Goal: Check status: Check status

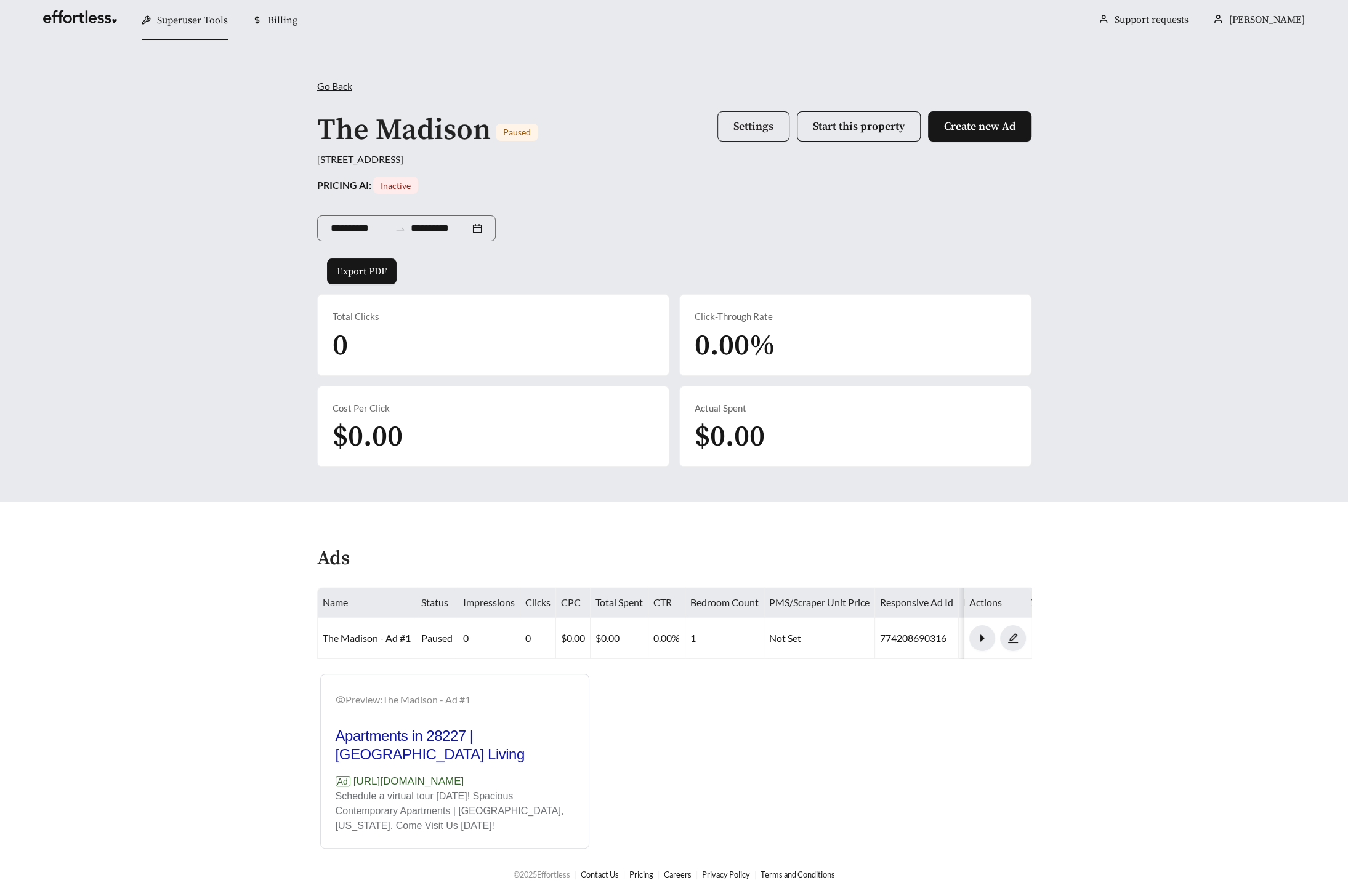
click at [740, 128] on span "Settings" at bounding box center [753, 126] width 40 height 14
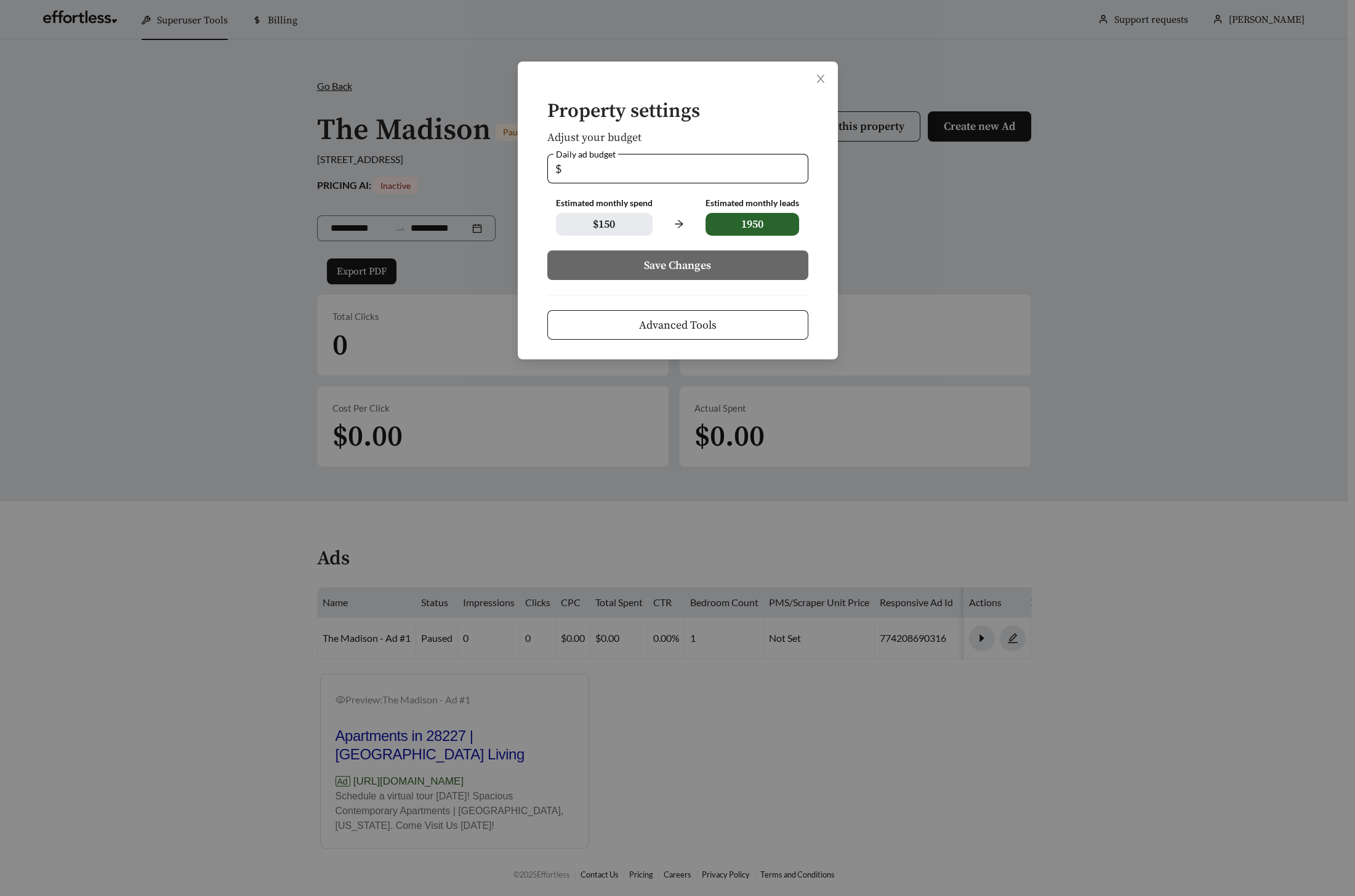
click at [687, 328] on span "Advanced Tools" at bounding box center [677, 325] width 77 height 17
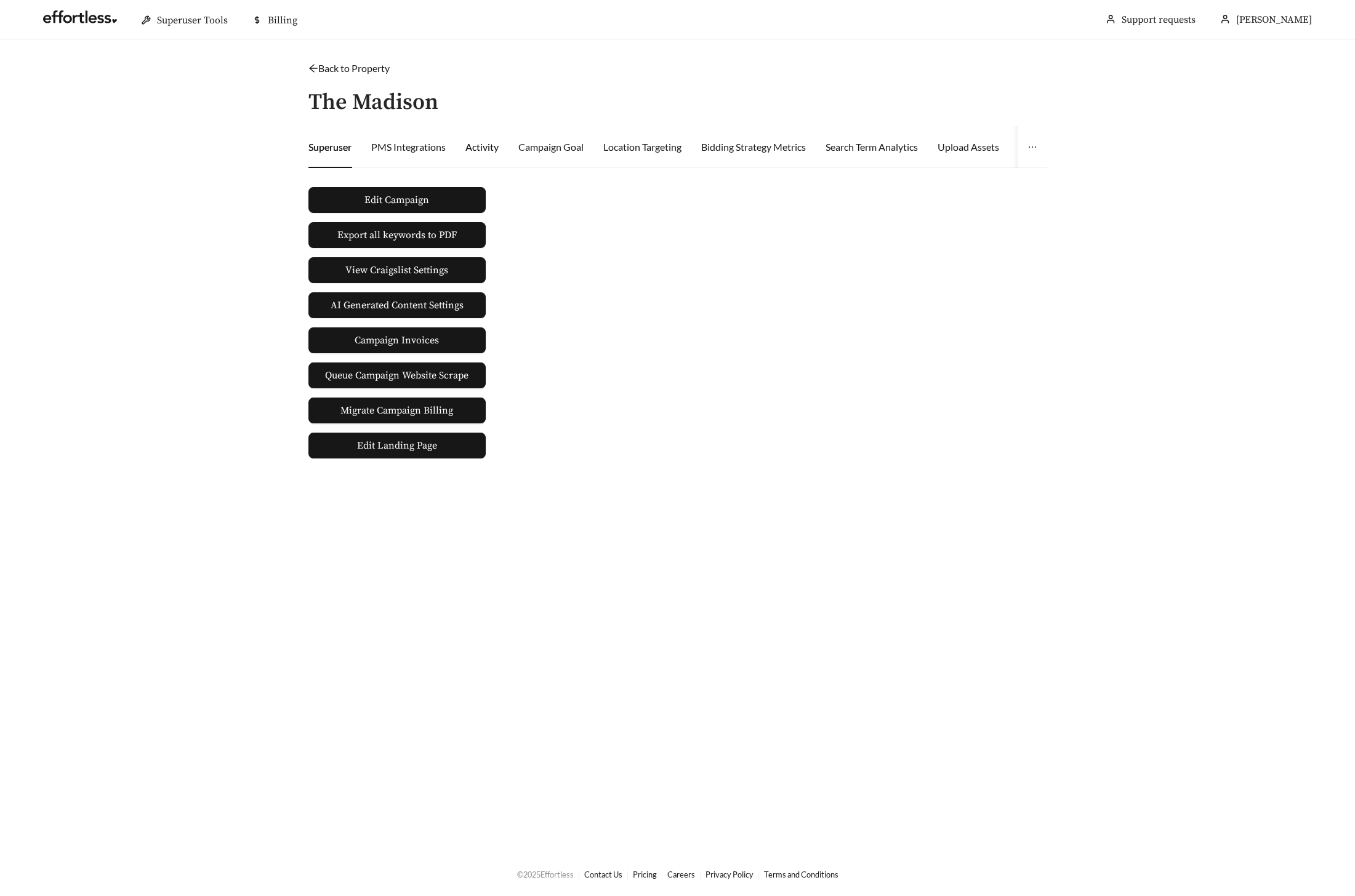
click at [493, 148] on div "Activity" at bounding box center [482, 147] width 33 height 15
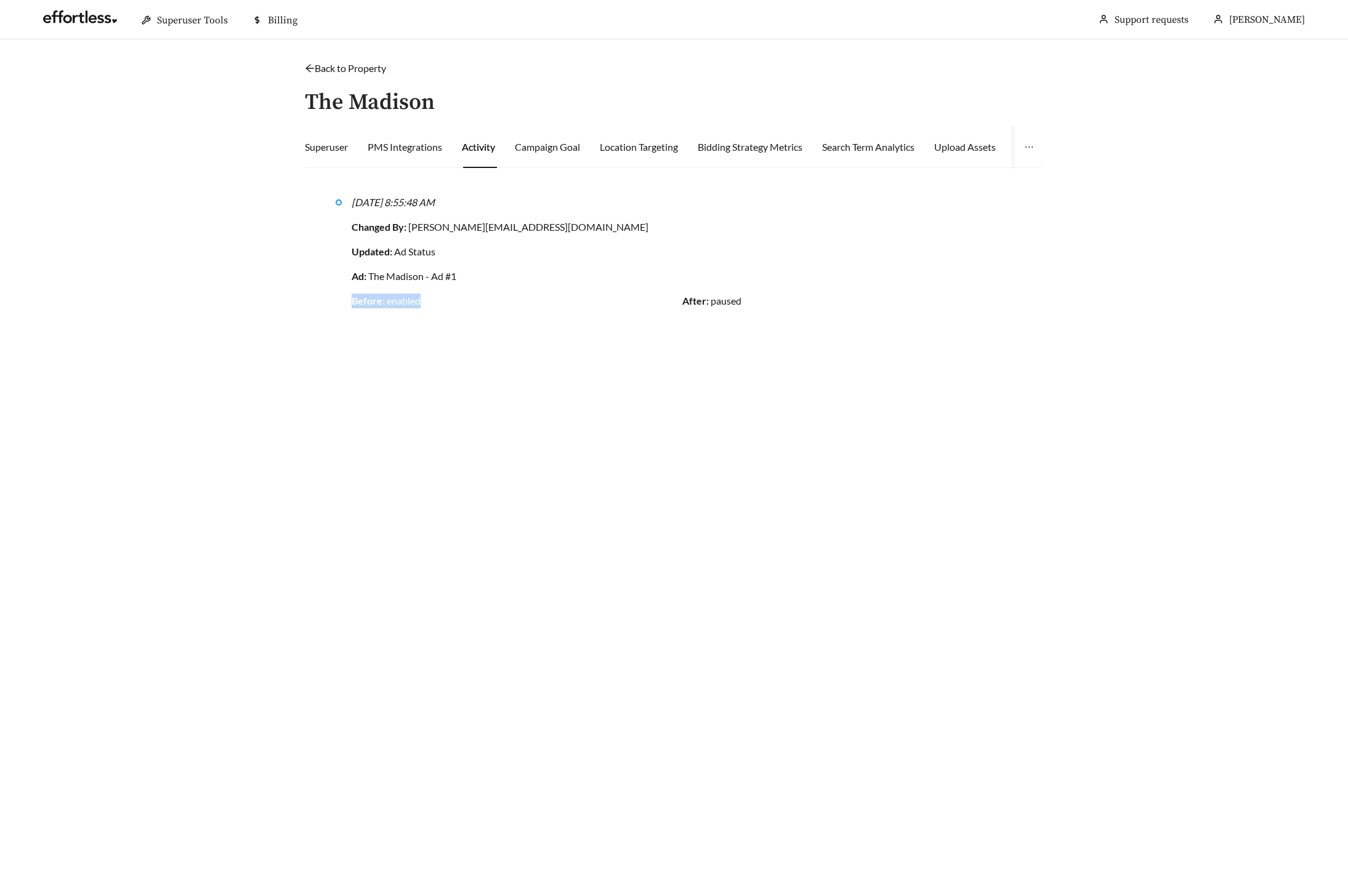
drag, startPoint x: 349, startPoint y: 299, endPoint x: 442, endPoint y: 301, distance: 93.0
click at [442, 301] on li "[DATE] 8:55:48 AM Changed By: [PERSON_NAME][EMAIL_ADDRESS][DOMAIN_NAME] Updated…" at bounding box center [674, 272] width 677 height 146
click at [527, 149] on div "Campaign Goal" at bounding box center [547, 147] width 65 height 15
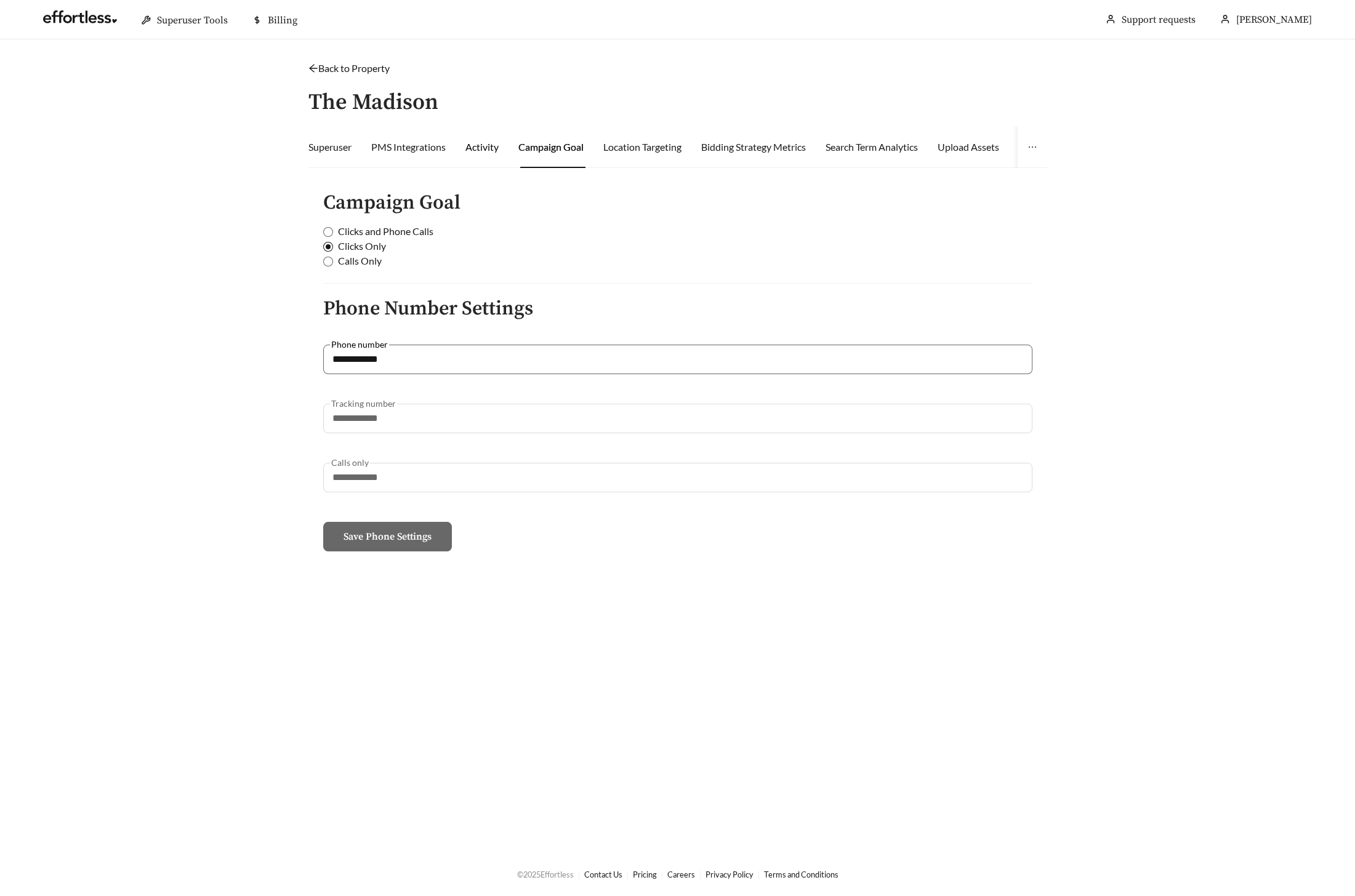
click at [469, 149] on div "Activity" at bounding box center [482, 147] width 33 height 15
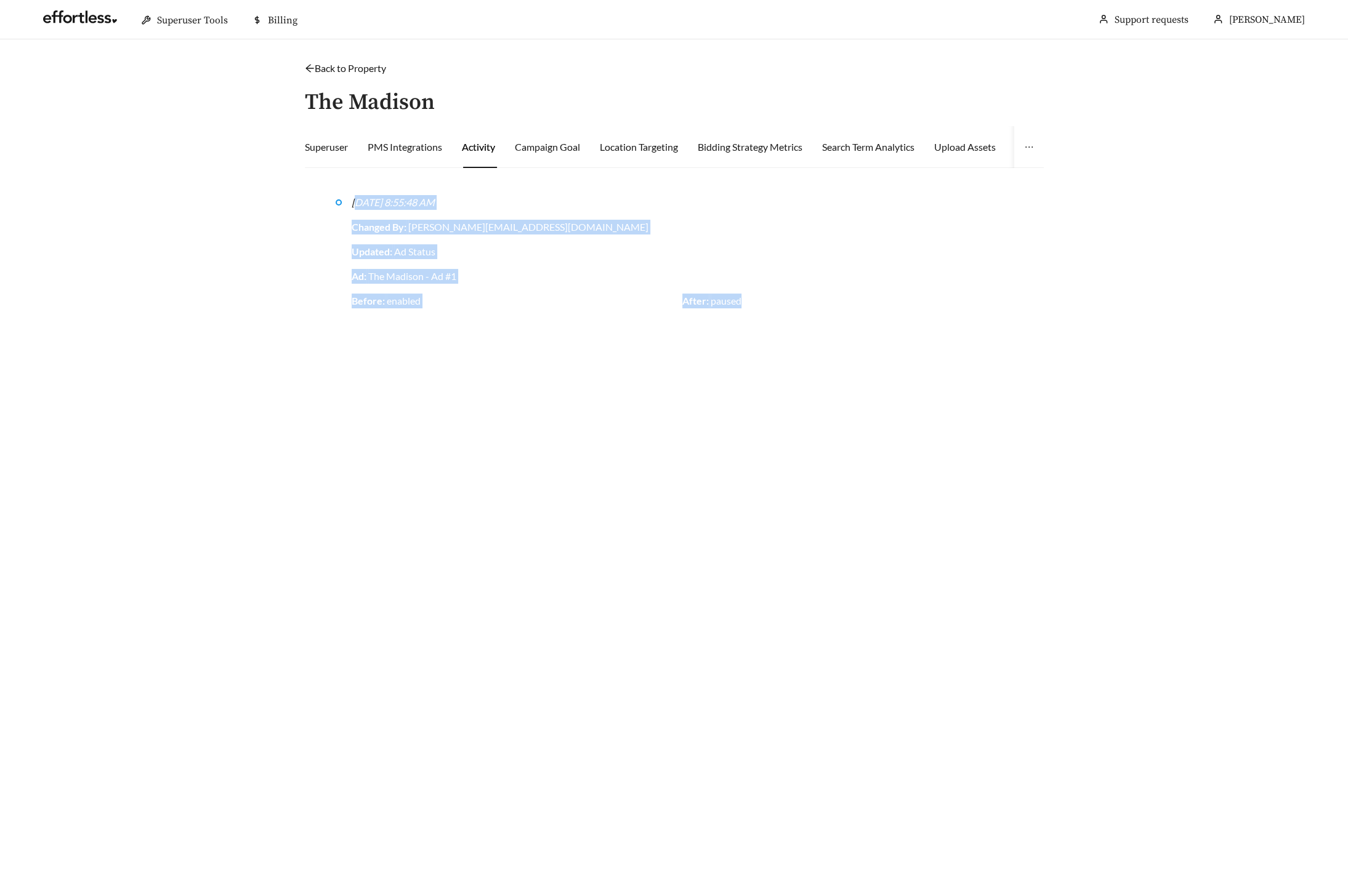
drag, startPoint x: 355, startPoint y: 199, endPoint x: 824, endPoint y: 331, distance: 487.2
click at [824, 331] on li "[DATE] 8:55:48 AM Changed By: [PERSON_NAME][EMAIL_ADDRESS][DOMAIN_NAME] Updated…" at bounding box center [674, 272] width 677 height 146
drag, startPoint x: 814, startPoint y: 331, endPoint x: 310, endPoint y: 190, distance: 523.4
click at [310, 190] on main "[DATE] 8:55:48 AM Changed By: [PERSON_NAME][EMAIL_ADDRESS][DOMAIN_NAME] Updated…" at bounding box center [674, 584] width 739 height 812
